Goal: Task Accomplishment & Management: Manage account settings

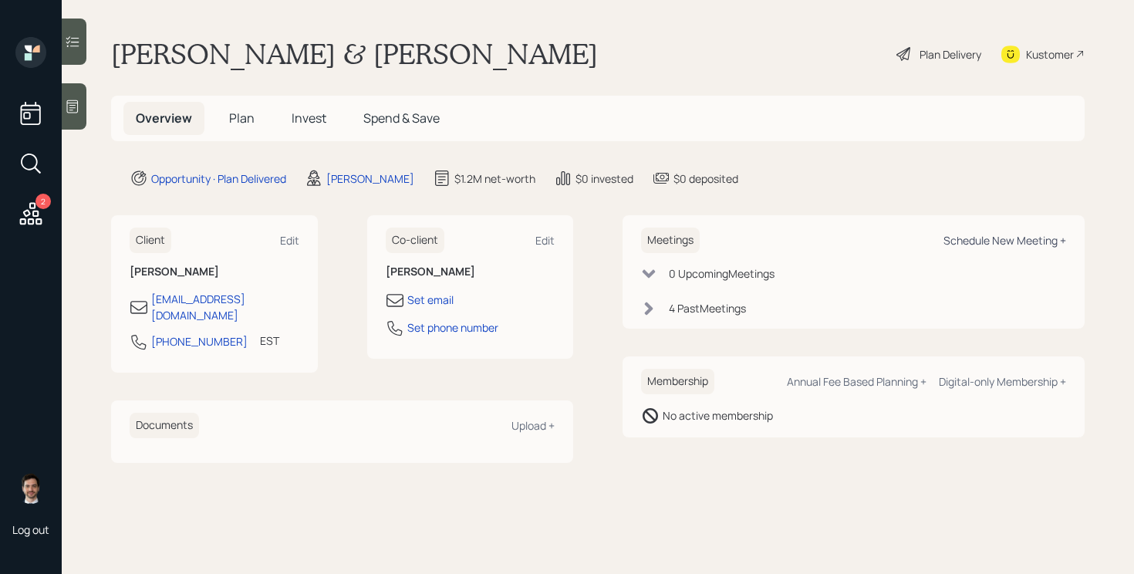
click at [997, 238] on div "Schedule New Meeting +" at bounding box center [1005, 240] width 123 height 15
select select "ef6b64e1-8f62-4a74-b865-a7df4b35b836"
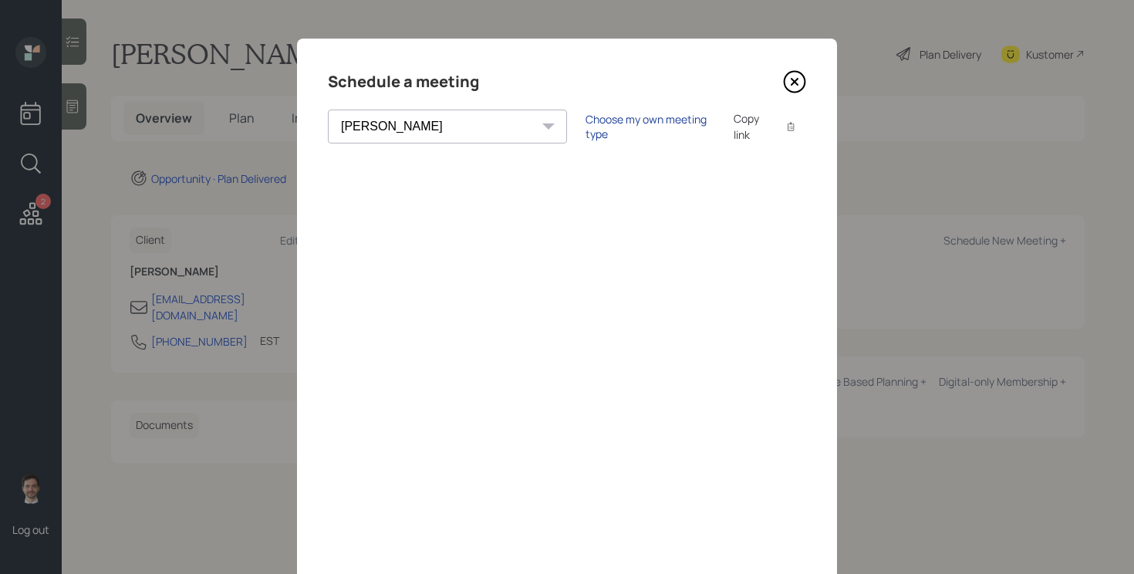
click at [587, 123] on div "Choose my own meeting type" at bounding box center [651, 126] width 130 height 29
click at [798, 91] on icon at bounding box center [795, 82] width 21 height 21
